Goal: Transaction & Acquisition: Purchase product/service

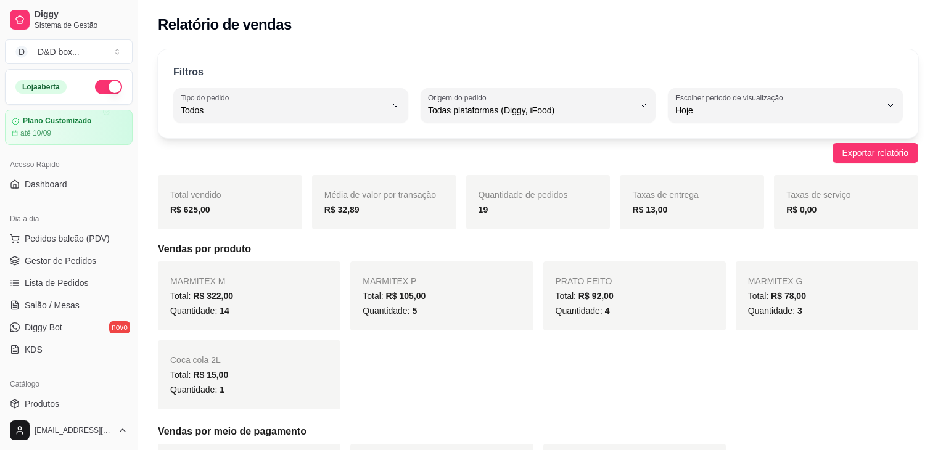
select select "ALL"
select select "0"
click at [68, 246] on button "Pedidos balcão (PDV)" at bounding box center [69, 239] width 128 height 20
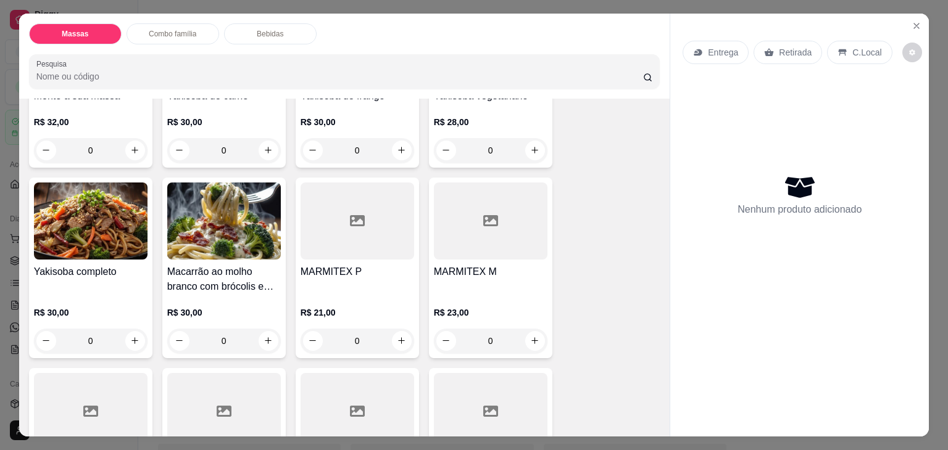
scroll to position [185, 0]
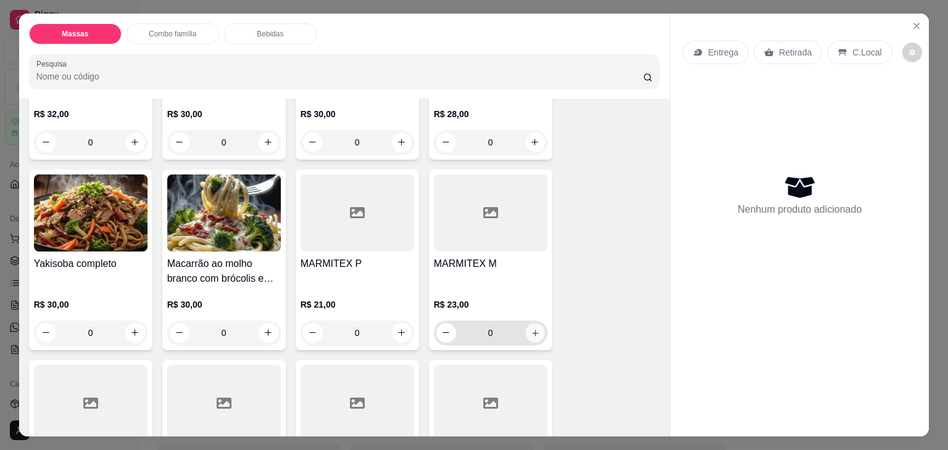
click at [531, 329] on icon "increase-product-quantity" at bounding box center [534, 333] width 9 height 9
type input "2"
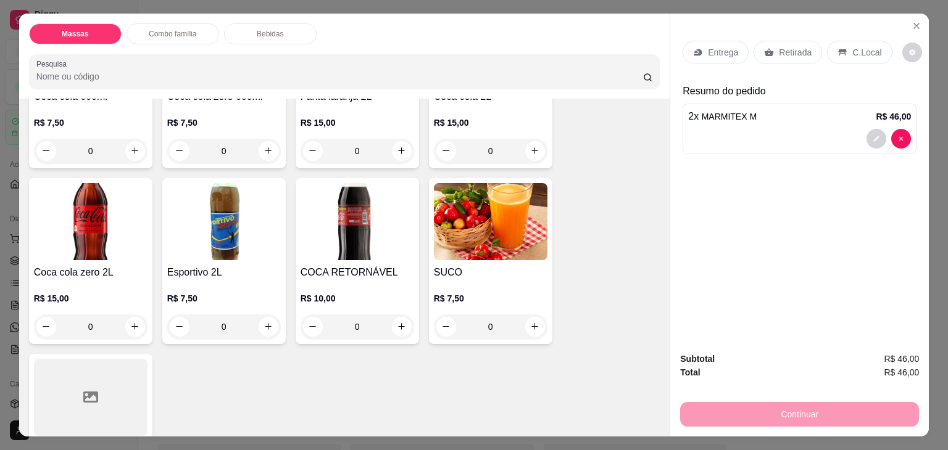
scroll to position [1172, 0]
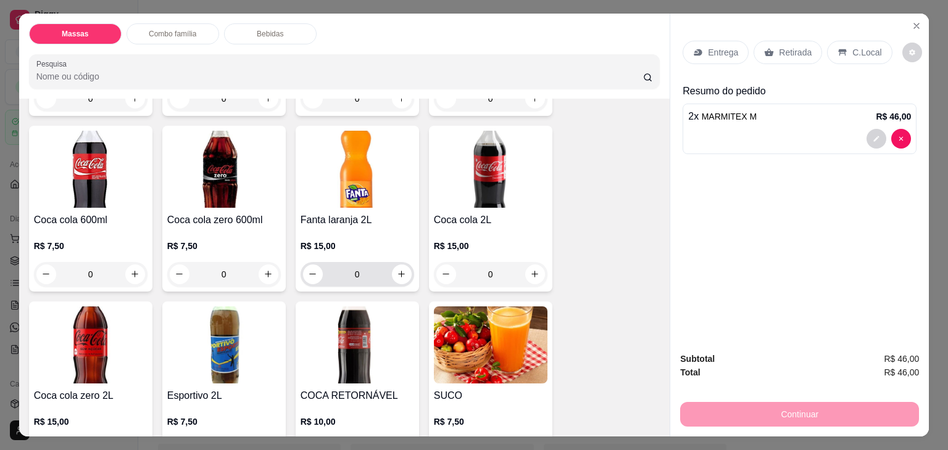
click at [404, 262] on div "0" at bounding box center [357, 274] width 109 height 25
click at [402, 265] on button "increase-product-quantity" at bounding box center [402, 275] width 20 height 20
type input "1"
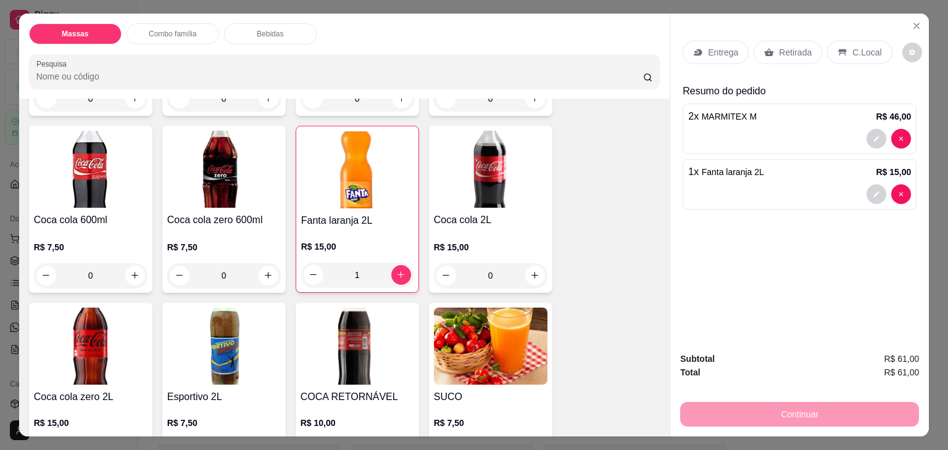
click at [715, 48] on p "Entrega" at bounding box center [723, 52] width 30 height 12
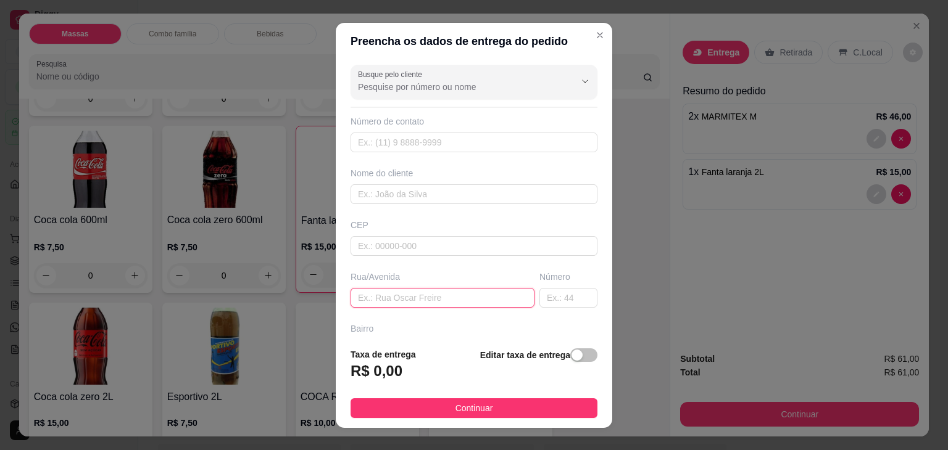
click at [478, 297] on input "text" at bounding box center [442, 298] width 184 height 20
type input "VITORIA"
click at [542, 297] on input "text" at bounding box center [568, 298] width 58 height 20
type input "20"
click at [573, 358] on span "button" at bounding box center [583, 356] width 27 height 14
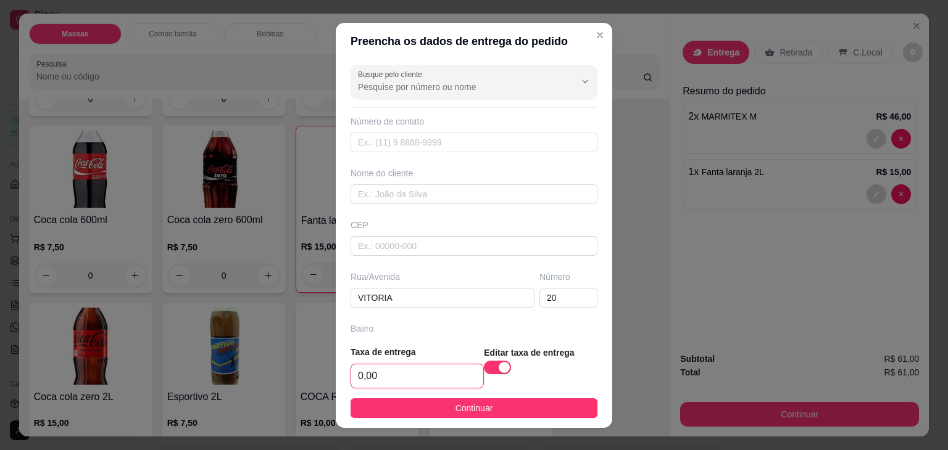
click at [454, 368] on input "0,00" at bounding box center [417, 376] width 132 height 23
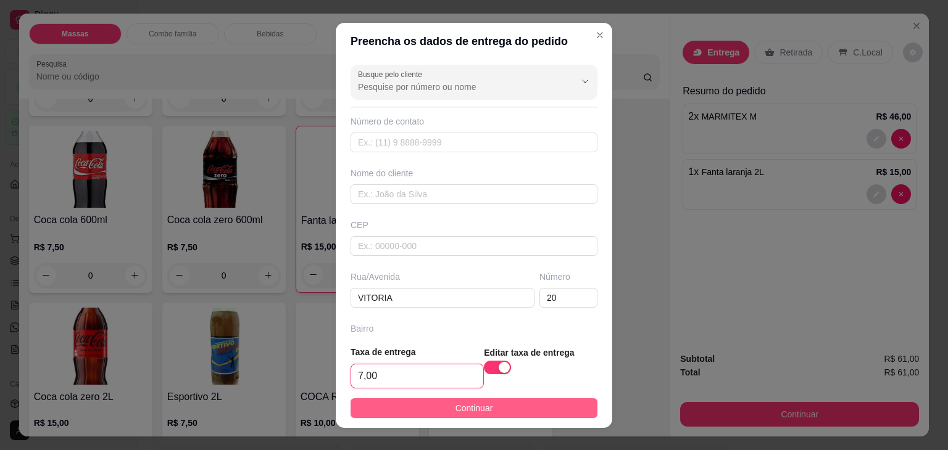
type input "7,00"
click at [487, 400] on button "Continuar" at bounding box center [473, 409] width 247 height 20
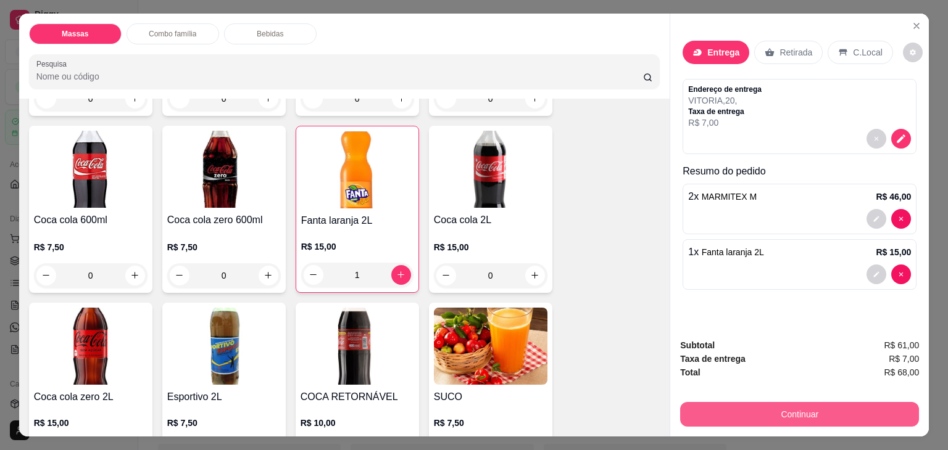
click at [748, 413] on button "Continuar" at bounding box center [799, 414] width 239 height 25
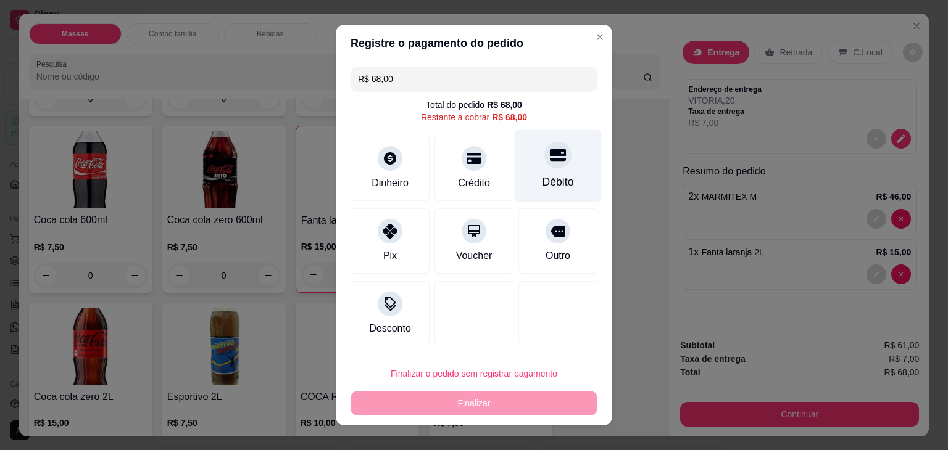
click at [547, 185] on div "Débito" at bounding box center [557, 182] width 31 height 16
type input "R$ 0,00"
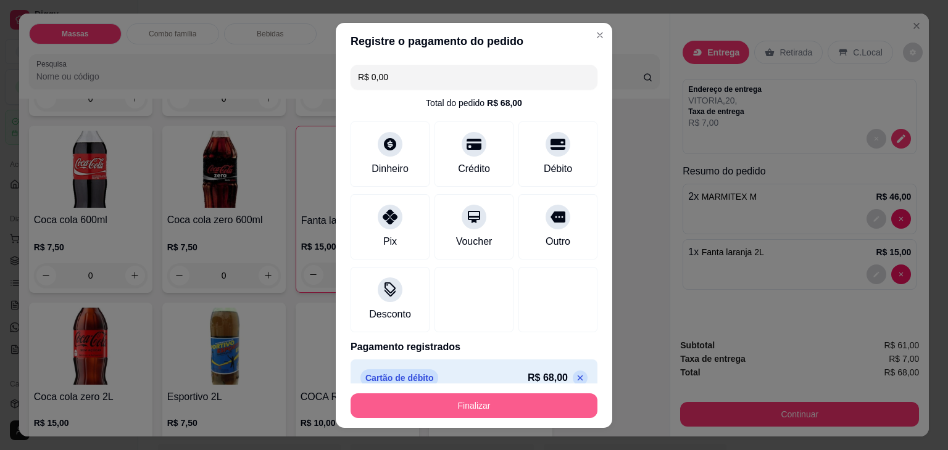
click at [570, 408] on button "Finalizar" at bounding box center [473, 406] width 247 height 25
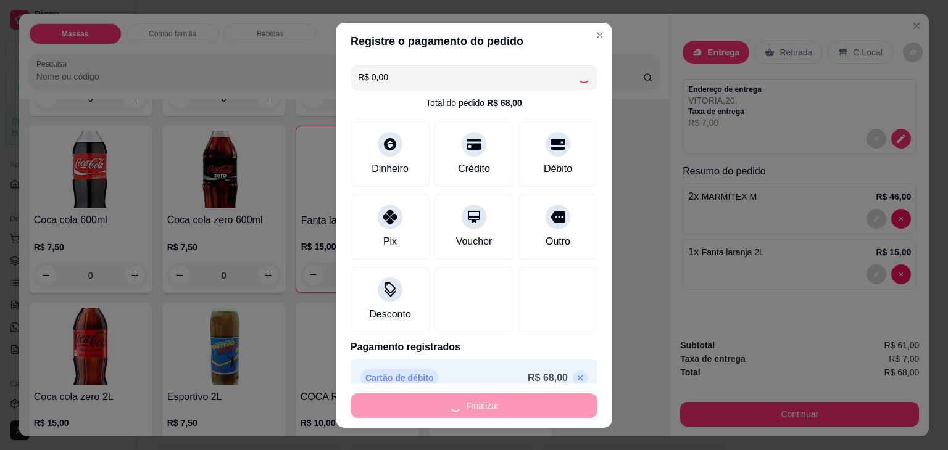
type input "0"
type input "-R$ 68,00"
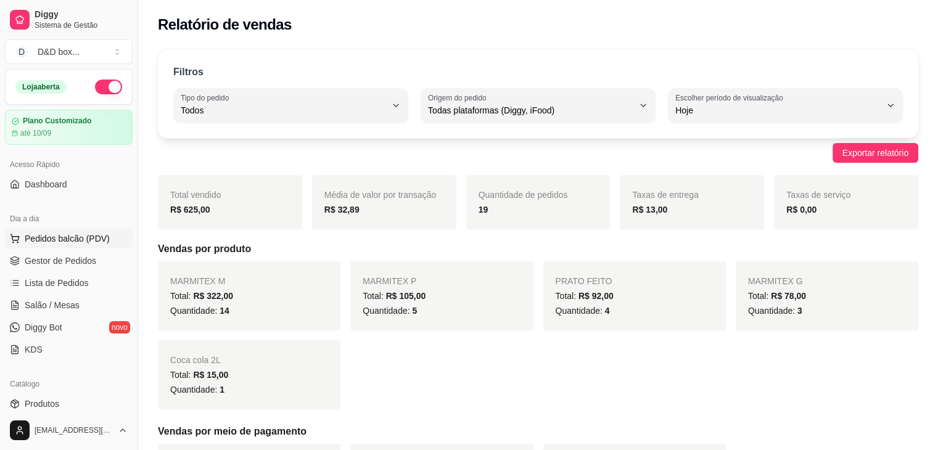
click at [106, 239] on span "Pedidos balcão (PDV)" at bounding box center [67, 239] width 85 height 12
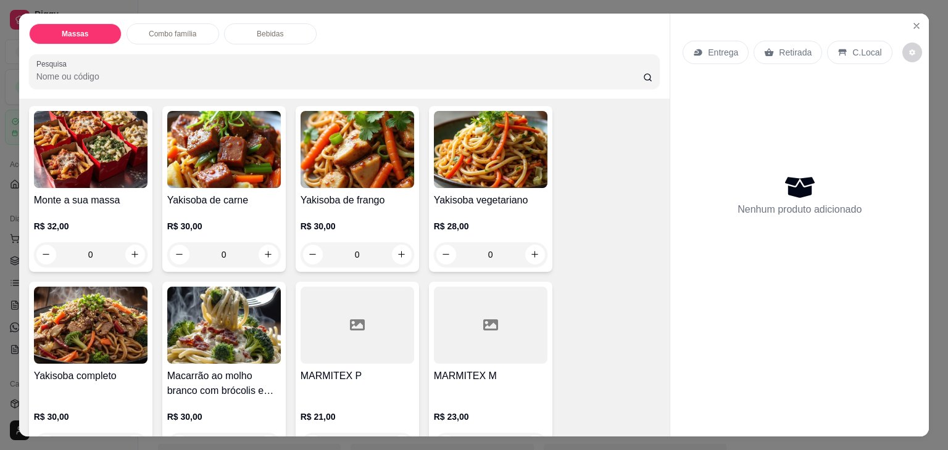
scroll to position [247, 0]
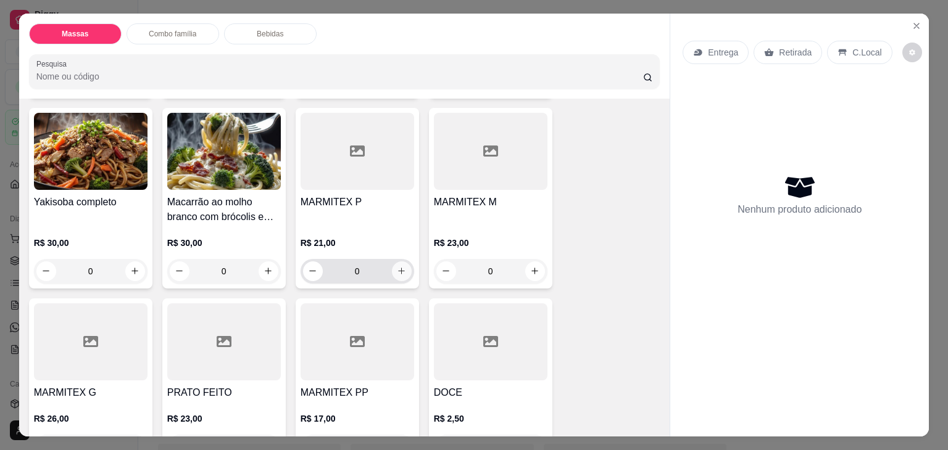
click at [398, 267] on icon "increase-product-quantity" at bounding box center [401, 271] width 9 height 9
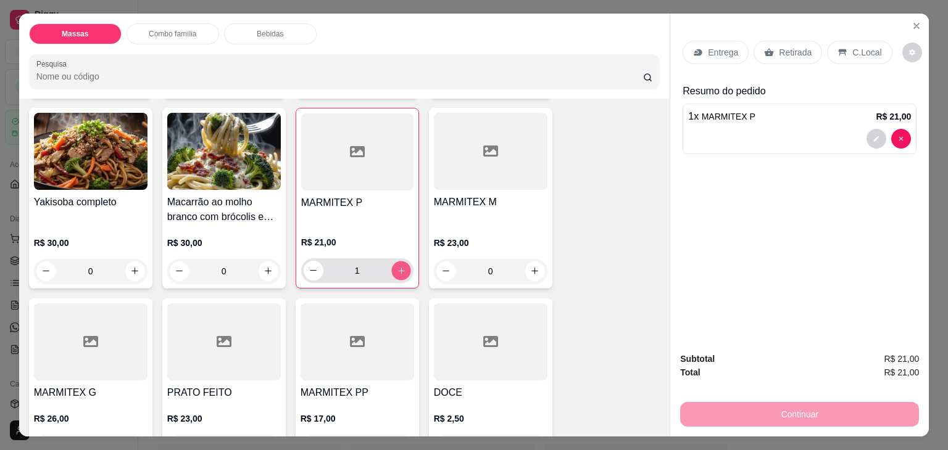
click at [398, 267] on icon "increase-product-quantity" at bounding box center [400, 271] width 9 height 9
click at [398, 267] on icon "increase-product-quantity" at bounding box center [400, 270] width 9 height 9
type input "3"
click at [694, 51] on icon at bounding box center [698, 53] width 10 height 10
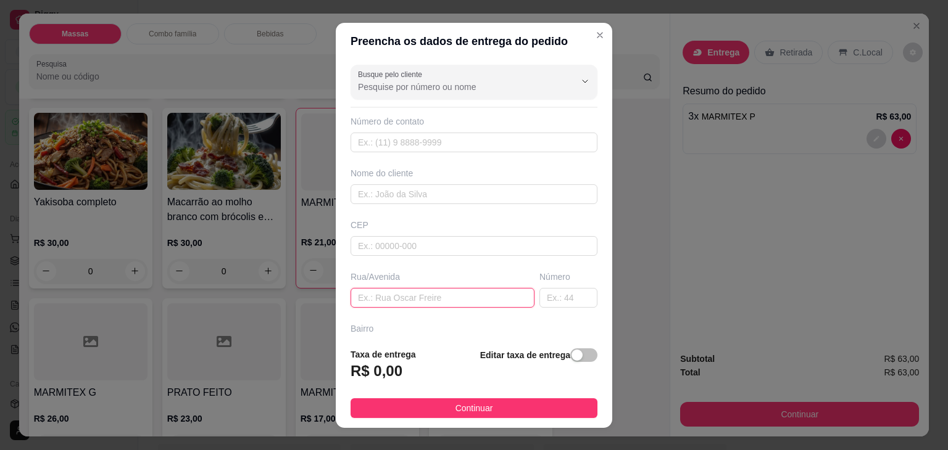
click at [467, 304] on input "text" at bounding box center [442, 298] width 184 height 20
type input "PLUMA"
click at [539, 302] on input "text" at bounding box center [568, 298] width 58 height 20
type input "307"
click at [571, 360] on div "button" at bounding box center [576, 355] width 11 height 11
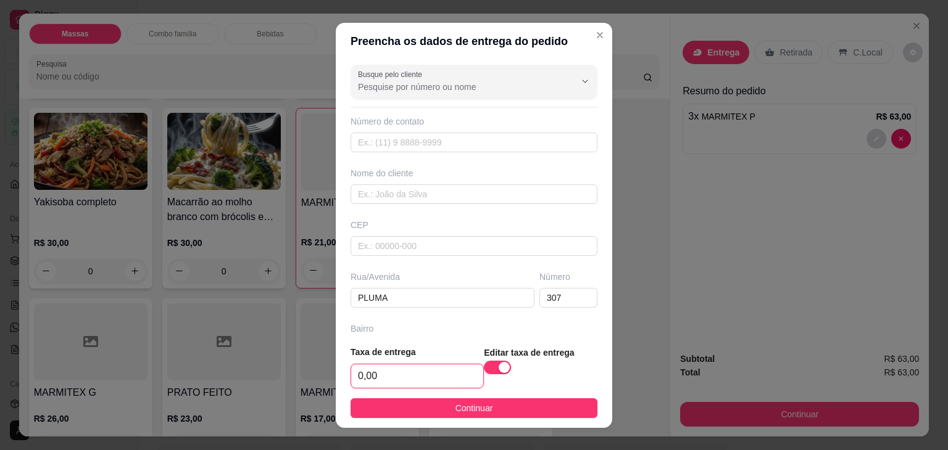
click at [434, 380] on input "0,00" at bounding box center [417, 376] width 132 height 23
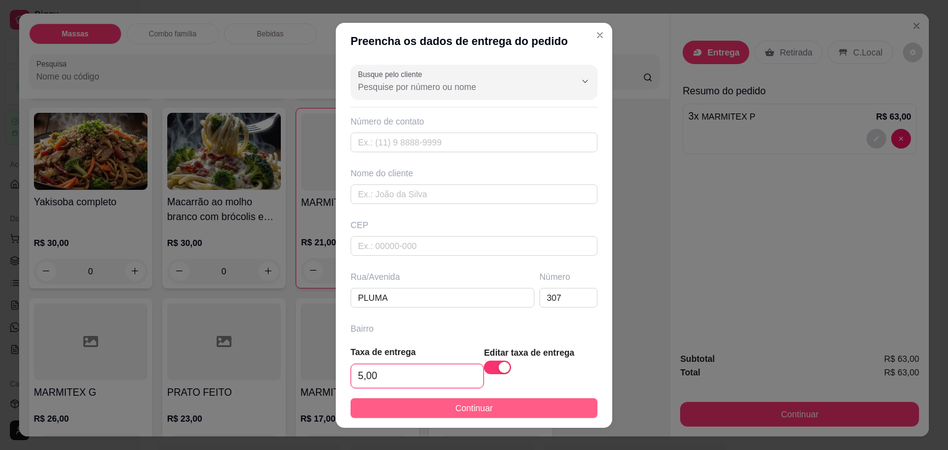
type input "5,00"
click at [434, 400] on button "Continuar" at bounding box center [473, 409] width 247 height 20
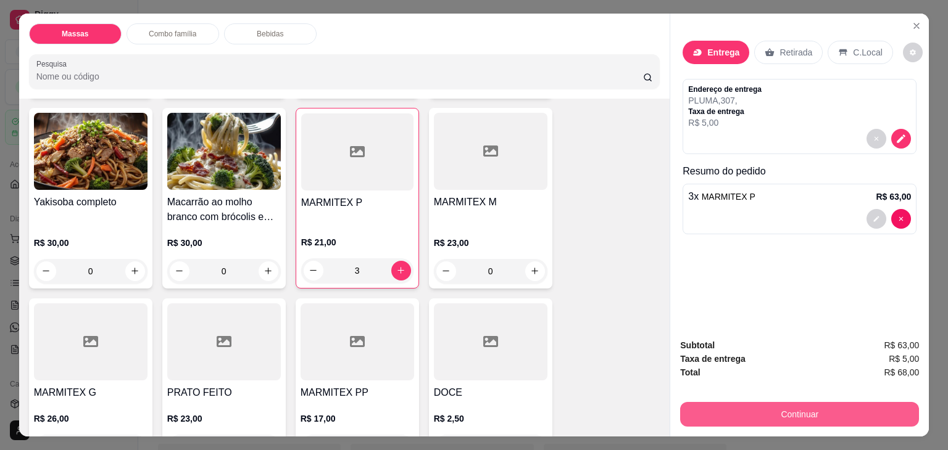
click at [724, 417] on button "Continuar" at bounding box center [799, 414] width 239 height 25
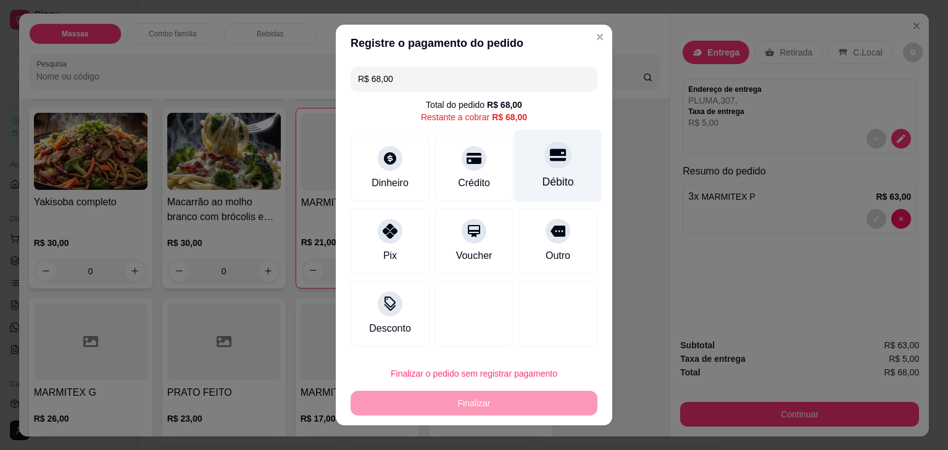
click at [550, 157] on icon at bounding box center [558, 155] width 16 height 16
type input "R$ 0,00"
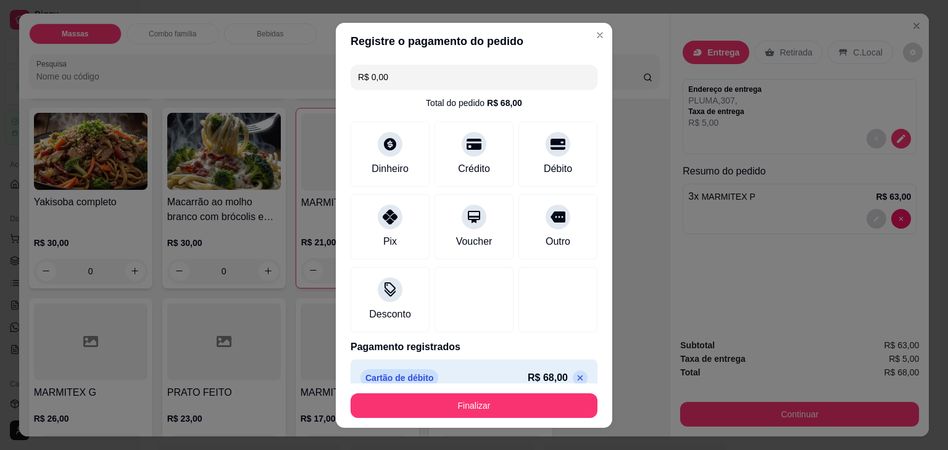
click at [549, 386] on footer "Finalizar" at bounding box center [474, 406] width 276 height 44
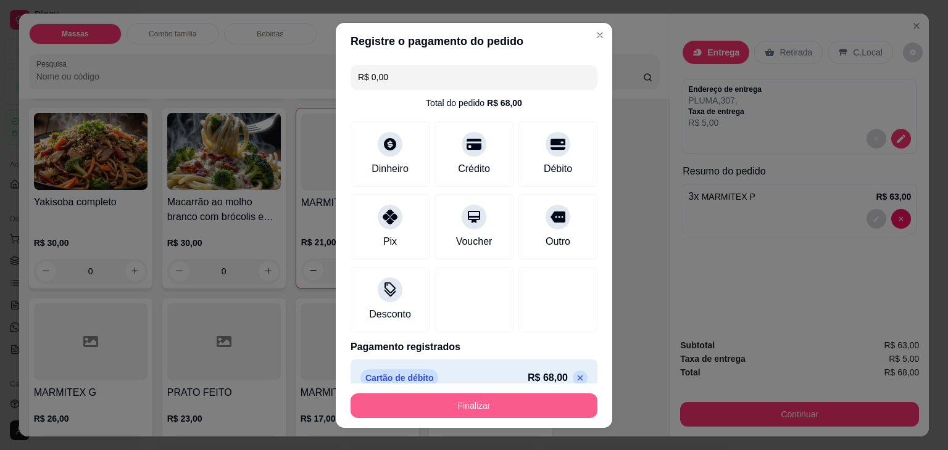
click at [550, 398] on button "Finalizar" at bounding box center [473, 406] width 247 height 25
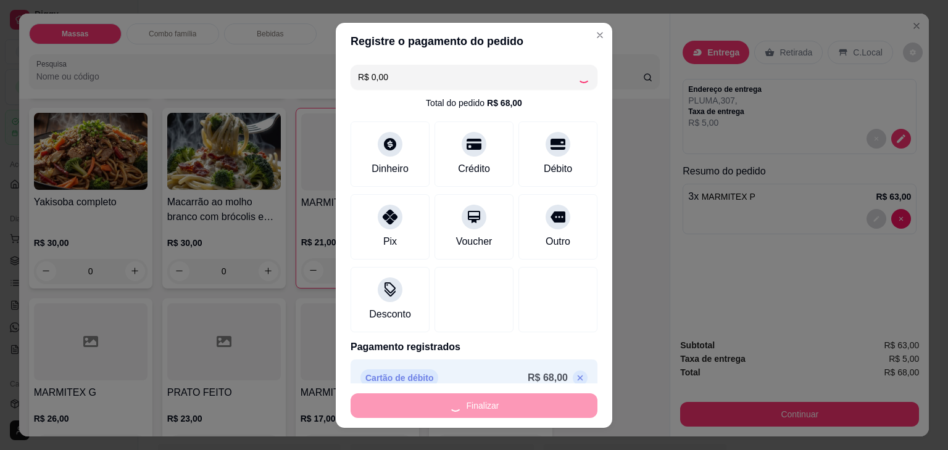
type input "0"
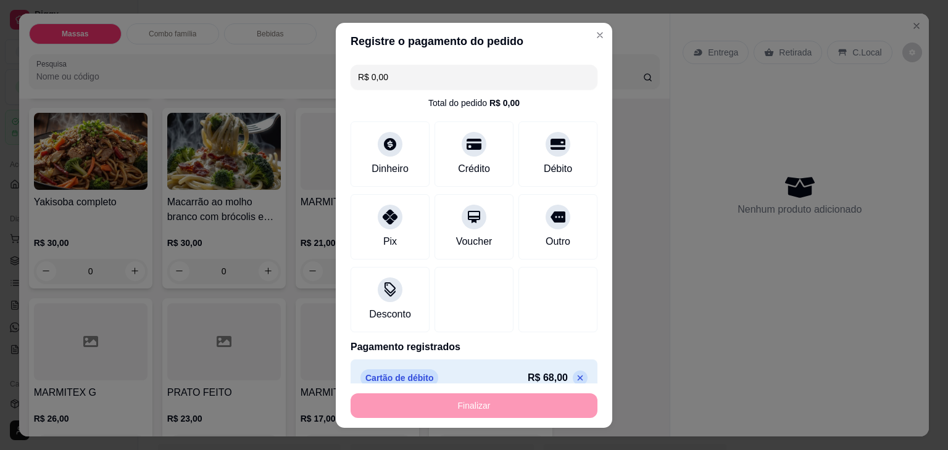
type input "-R$ 68,00"
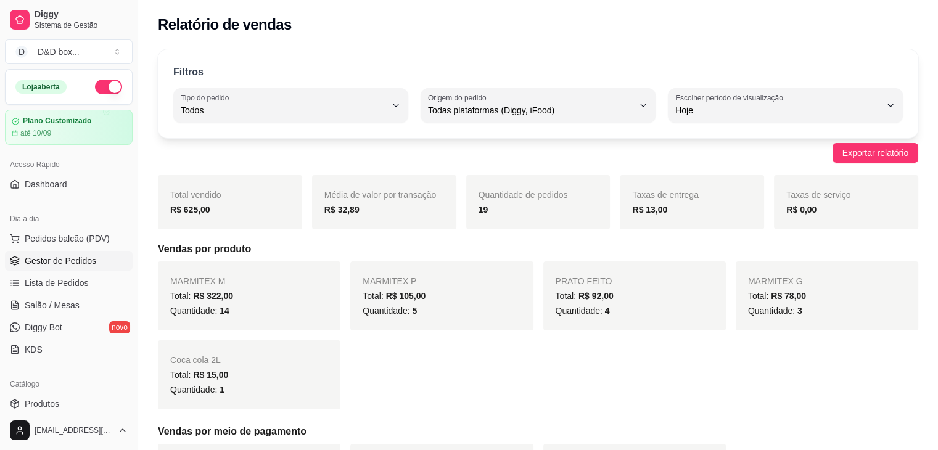
click at [112, 260] on link "Gestor de Pedidos" at bounding box center [69, 261] width 128 height 20
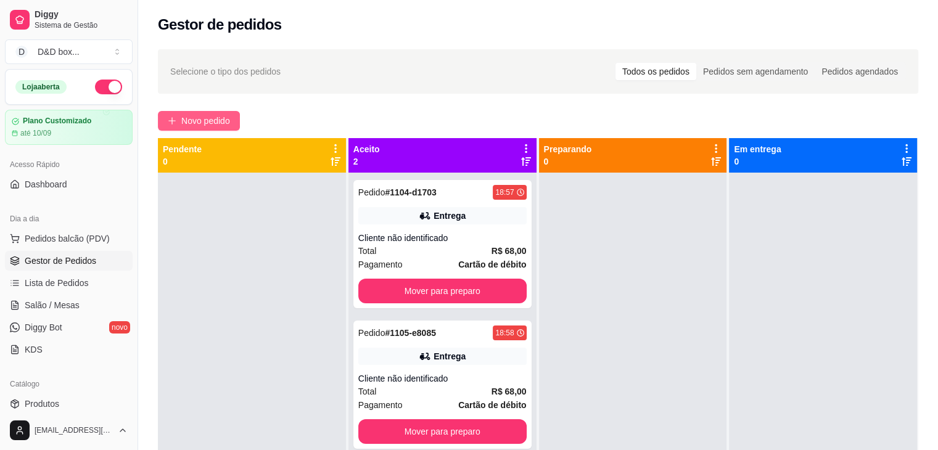
click at [225, 114] on span "Novo pedido" at bounding box center [205, 121] width 49 height 14
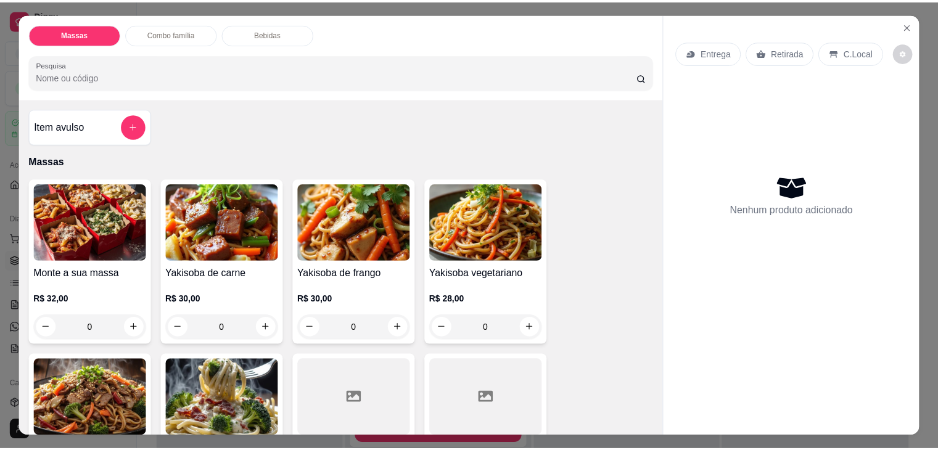
scroll to position [247, 0]
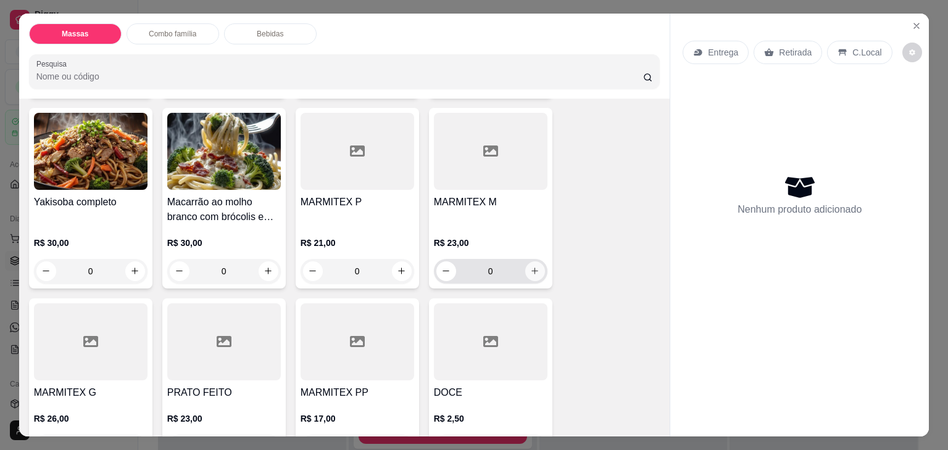
click at [530, 267] on icon "increase-product-quantity" at bounding box center [534, 271] width 9 height 9
type input "1"
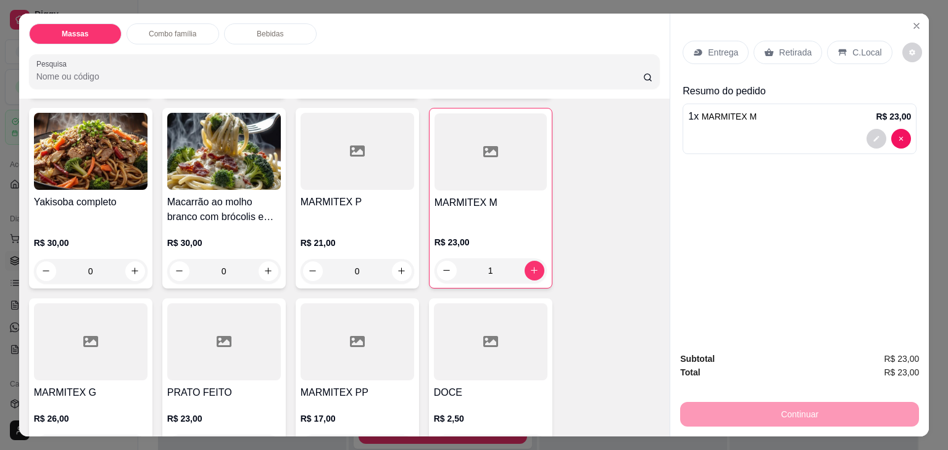
click at [737, 46] on div "Entrega" at bounding box center [715, 52] width 66 height 23
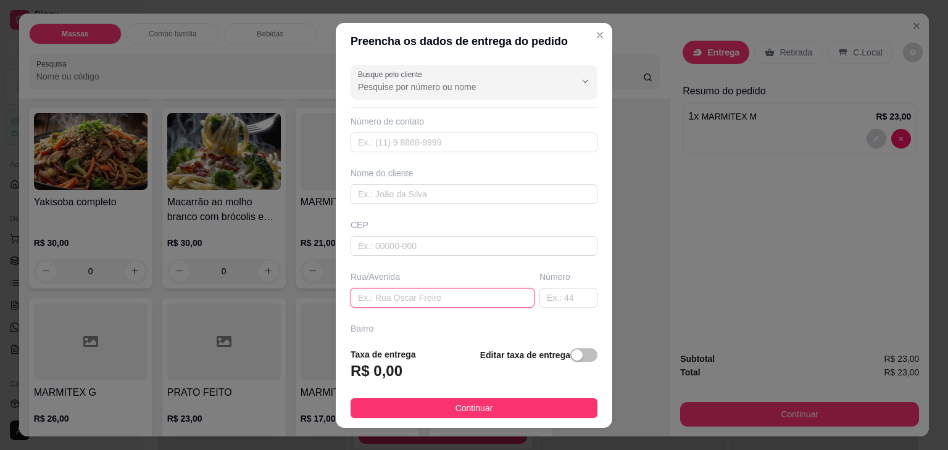
click at [468, 302] on input "text" at bounding box center [442, 298] width 184 height 20
type input "FABRICIO"
click at [539, 294] on input "text" at bounding box center [568, 298] width 58 height 20
type input "1"
click at [389, 378] on h3 "R$ 0,00" at bounding box center [376, 372] width 52 height 20
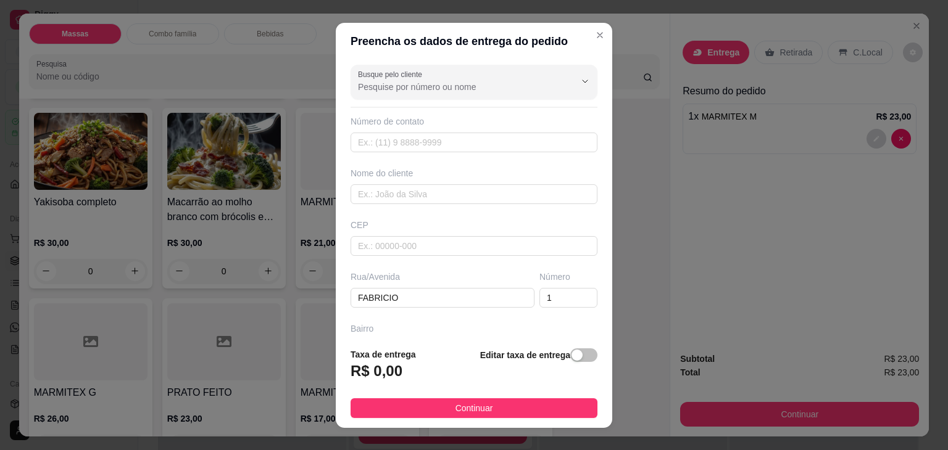
click at [588, 355] on footer "Taxa de entrega R$ 0,00 Editar taxa de entrega Continuar" at bounding box center [474, 383] width 276 height 90
click at [578, 355] on span "button" at bounding box center [583, 356] width 27 height 14
click at [437, 388] on div "Taxa de entrega 0,00" at bounding box center [416, 367] width 133 height 43
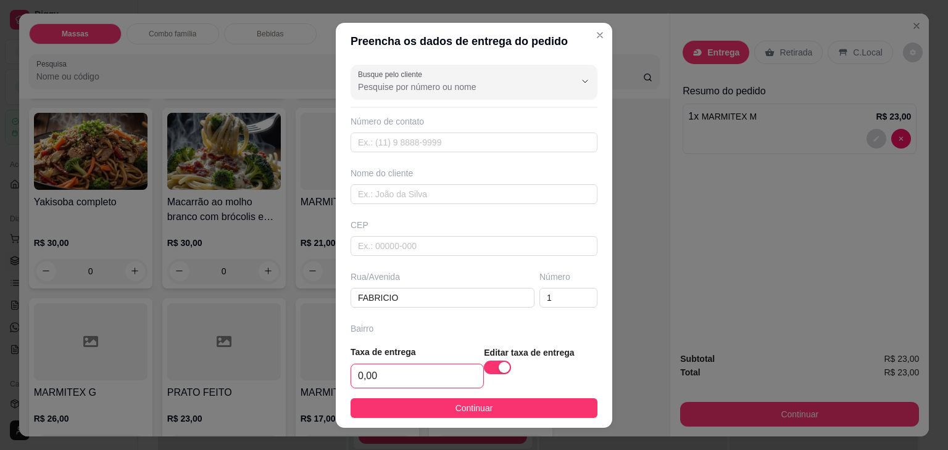
click at [441, 379] on input "0,00" at bounding box center [417, 376] width 132 height 23
type input "1,00"
click at [484, 395] on footer "Taxa de entrega 1,00 Editar taxa de entrega Continuar" at bounding box center [474, 382] width 276 height 93
click at [485, 396] on footer "Taxa de entrega 1,00 Editar taxa de entrega Continuar" at bounding box center [474, 382] width 276 height 93
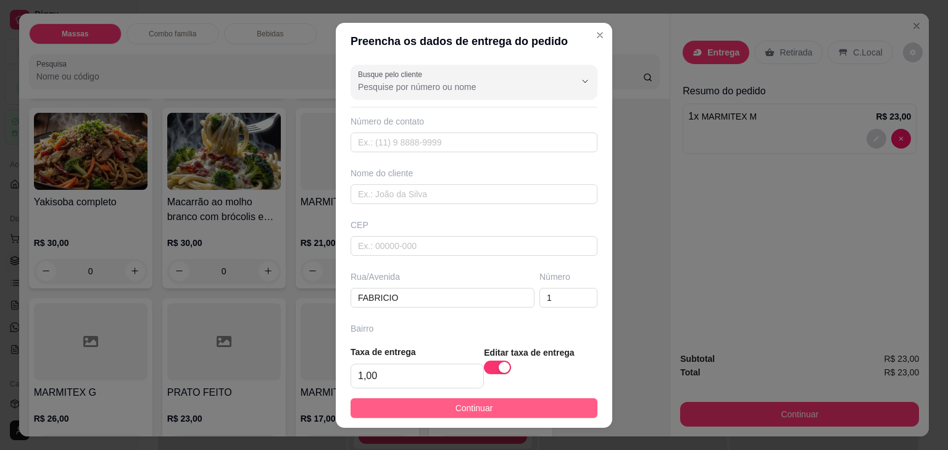
click at [489, 403] on button "Continuar" at bounding box center [473, 409] width 247 height 20
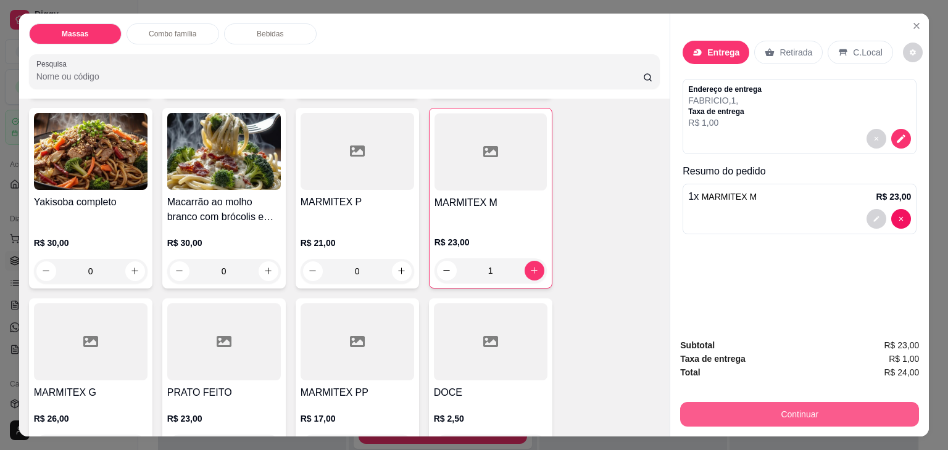
click at [809, 403] on button "Continuar" at bounding box center [799, 414] width 239 height 25
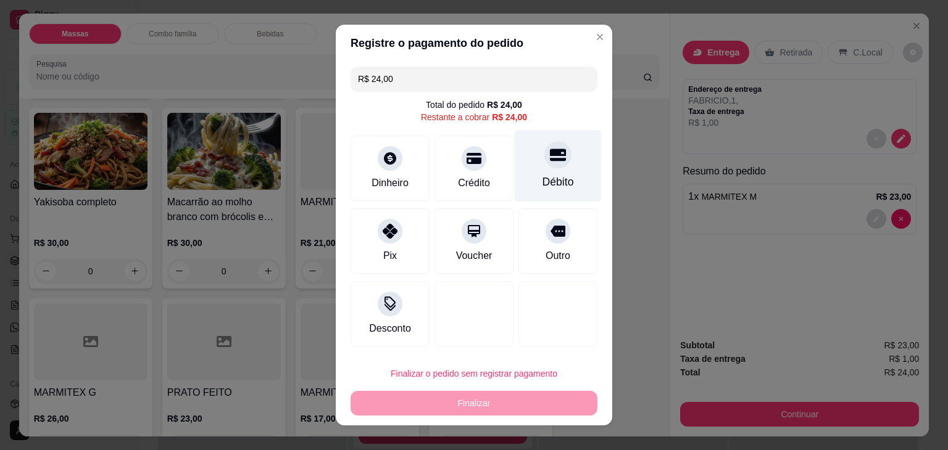
click at [515, 156] on div "Débito" at bounding box center [558, 166] width 87 height 72
type input "R$ 0,00"
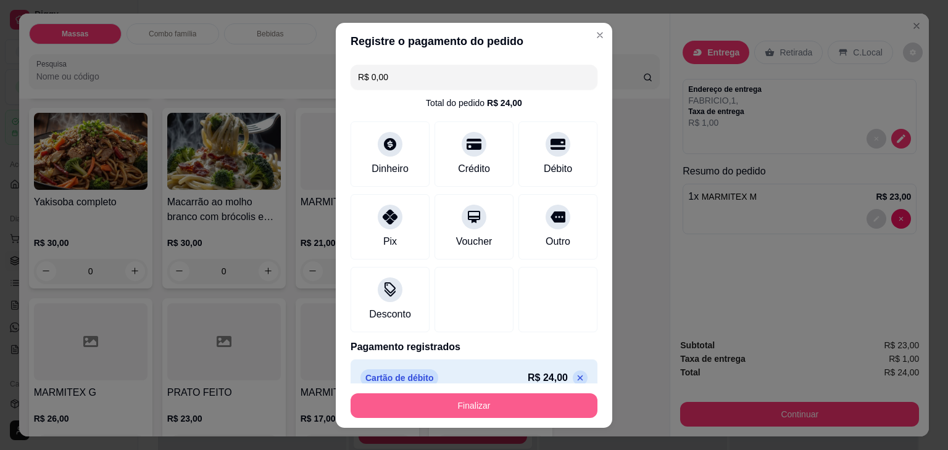
click at [539, 400] on button "Finalizar" at bounding box center [473, 406] width 247 height 25
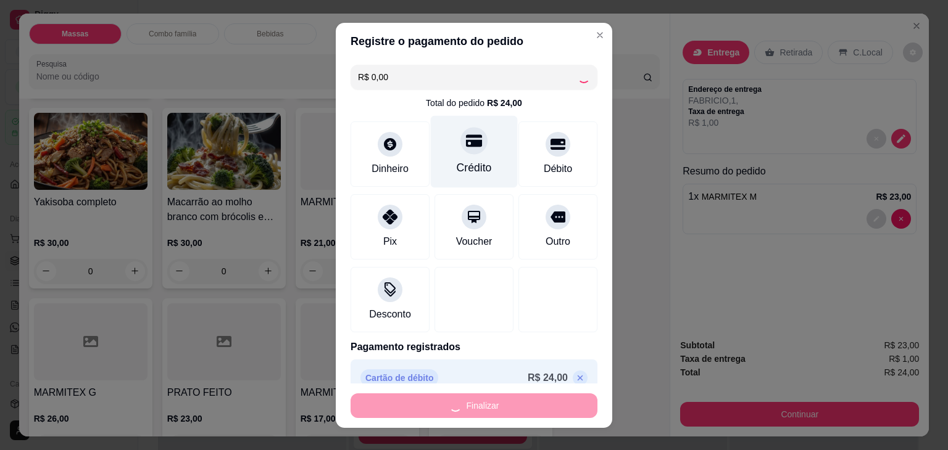
type input "0"
type input "-R$ 24,00"
